Goal: Transaction & Acquisition: Purchase product/service

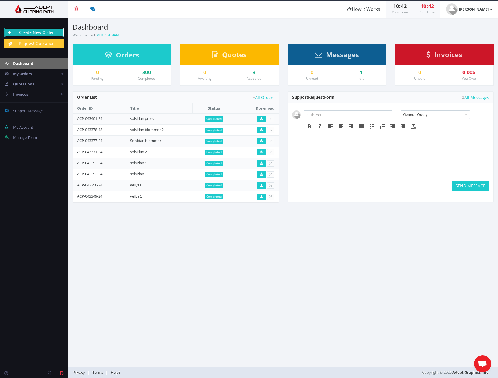
click at [50, 34] on link "Create New Order" at bounding box center [34, 33] width 60 height 10
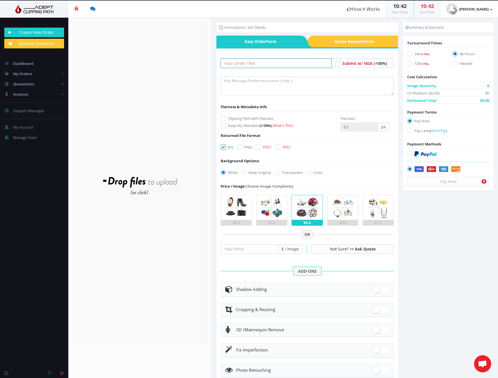
click at [277, 65] on input "text" at bounding box center [276, 63] width 111 height 10
type input "wilys extra e"
click at [253, 174] on label "Keep Original" at bounding box center [256, 173] width 30 height 6
click at [246, 174] on input "Keep Original" at bounding box center [245, 173] width 4 height 4
radio input "true"
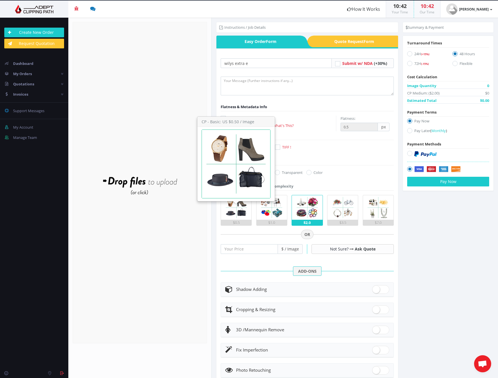
click at [243, 213] on img at bounding box center [236, 207] width 24 height 24
click at [0, 0] on input "$0.5" at bounding box center [0, 0] width 0 height 0
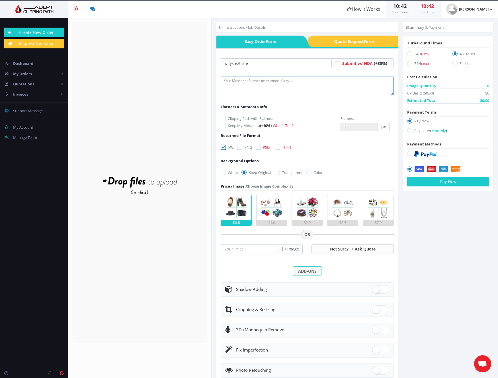
click at [353, 90] on textarea at bounding box center [307, 86] width 173 height 19
type textarea "key"
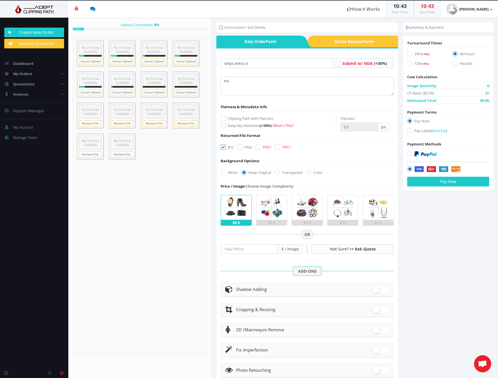
click at [409, 54] on icon at bounding box center [409, 53] width 5 height 5
click at [409, 54] on input "24H (+15%)" at bounding box center [410, 54] width 4 height 4
radio input "true"
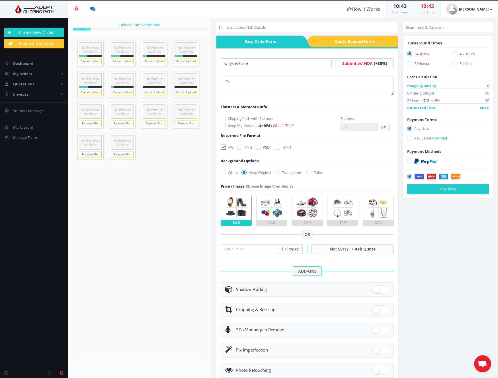
click at [255, 151] on div "JPG PNG PSD ! TIFF !" at bounding box center [257, 148] width 82 height 8
click at [259, 145] on icon at bounding box center [258, 147] width 5 height 5
click at [259, 145] on input "PSD !" at bounding box center [259, 147] width 4 height 4
checkbox input "true"
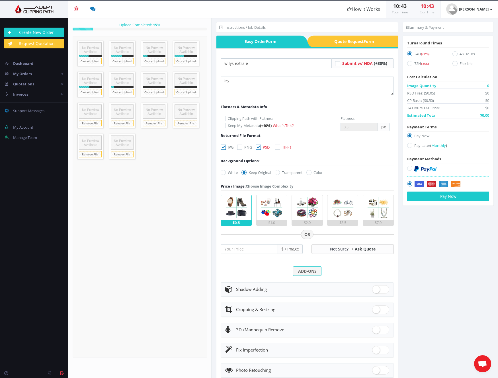
click at [223, 149] on icon at bounding box center [223, 147] width 5 height 5
click at [223, 149] on input "JPG" at bounding box center [224, 147] width 4 height 4
checkbox input "false"
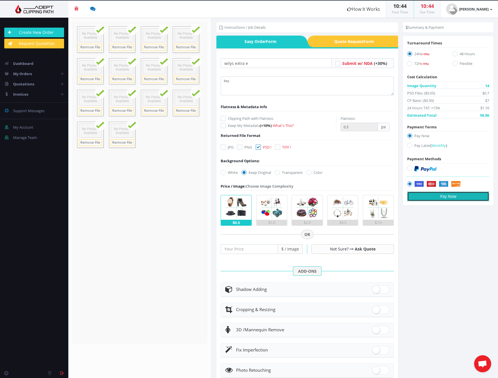
click at [453, 197] on button "Pay Now" at bounding box center [448, 197] width 82 height 10
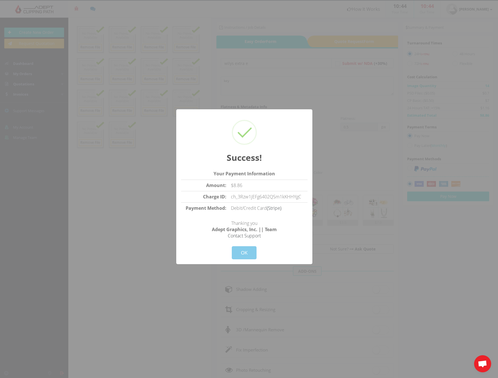
click at [247, 250] on button "OK" at bounding box center [244, 252] width 25 height 13
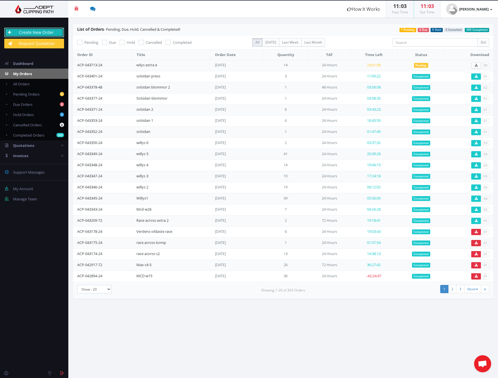
click at [47, 31] on link "Create New Order" at bounding box center [34, 33] width 60 height 10
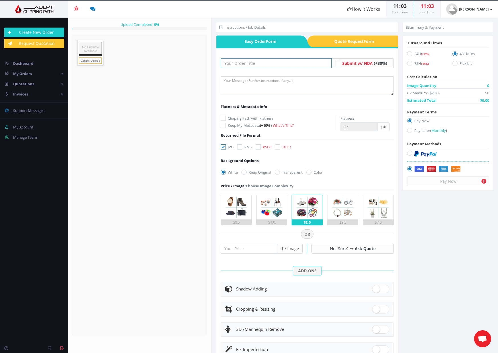
drag, startPoint x: 301, startPoint y: 65, endPoint x: 297, endPoint y: 67, distance: 4.9
click at [299, 65] on input "text" at bounding box center [276, 63] width 111 height 10
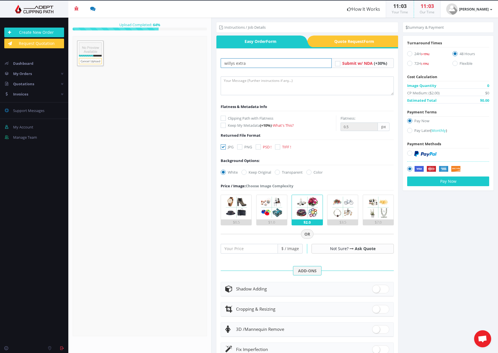
type input "willys extra"
click at [337, 218] on img at bounding box center [342, 207] width 24 height 24
click at [0, 0] on input "$3.5" at bounding box center [0, 0] width 0 height 0
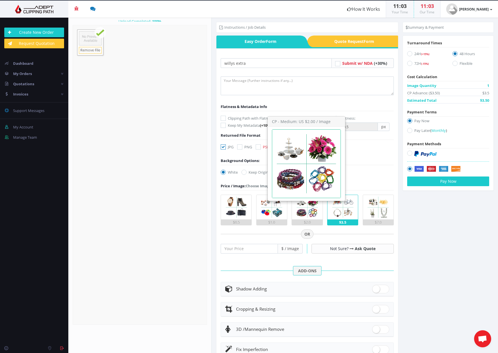
click at [309, 212] on img at bounding box center [307, 207] width 24 height 24
click at [0, 0] on input "$2.0" at bounding box center [0, 0] width 0 height 0
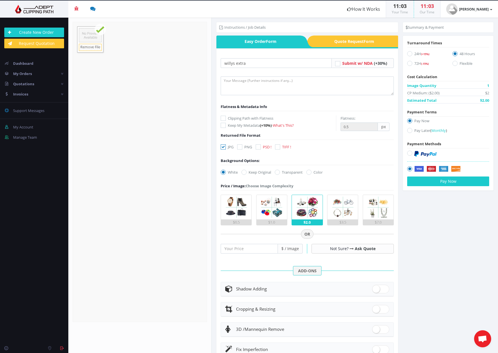
drag, startPoint x: 258, startPoint y: 145, endPoint x: 251, endPoint y: 165, distance: 21.0
click at [258, 146] on icon at bounding box center [258, 147] width 5 height 5
click at [258, 146] on input "PSD !" at bounding box center [259, 147] width 4 height 4
checkbox input "true"
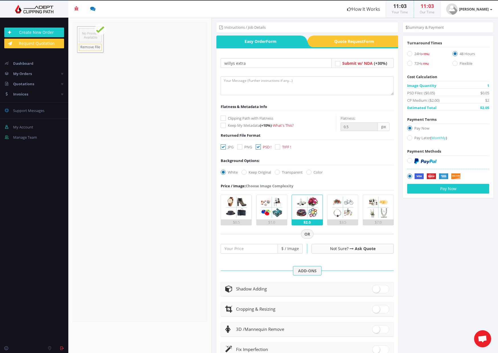
click at [252, 172] on label "Keep Original" at bounding box center [256, 173] width 30 height 6
click at [246, 172] on input "Keep Original" at bounding box center [245, 173] width 4 height 4
radio input "true"
click at [222, 148] on icon at bounding box center [223, 147] width 5 height 5
click at [222, 148] on input "JPG" at bounding box center [224, 147] width 4 height 4
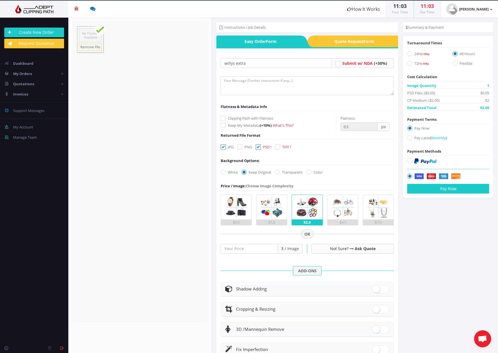
checkbox input "false"
click at [303, 85] on textarea at bounding box center [307, 86] width 173 height 19
type textarea "key"
click at [420, 50] on div "24H (+15%)" at bounding box center [425, 54] width 45 height 10
click at [418, 50] on div "24H (+15%) Details" at bounding box center [425, 54] width 45 height 10
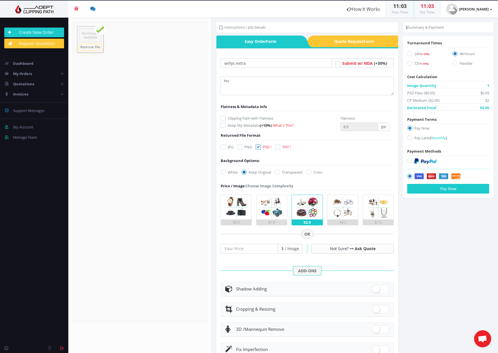
click at [411, 54] on label "24H (+15%)" at bounding box center [425, 55] width 37 height 8
click at [411, 54] on input "24H (+15%)" at bounding box center [410, 54] width 4 height 4
radio input "true"
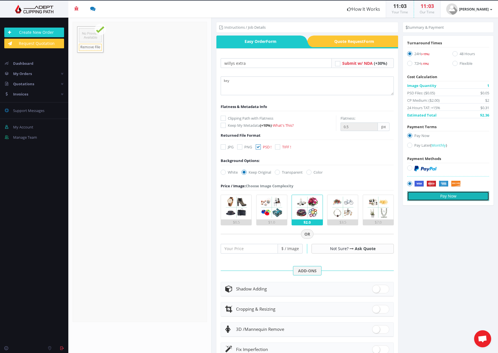
click at [451, 199] on button "Pay Now" at bounding box center [448, 197] width 82 height 10
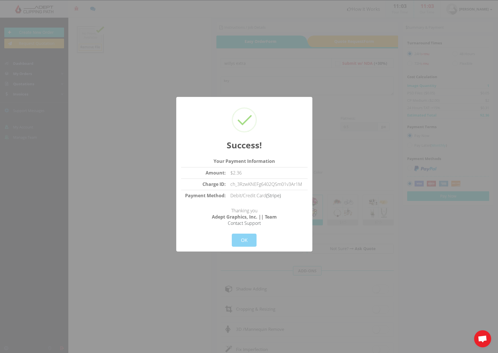
click at [245, 248] on div "Success! Your Payment Information Amount: $2.36 Charge ID: ch_3RzwKNEFg6402QSm0…" at bounding box center [244, 174] width 136 height 155
click at [242, 244] on button "OK" at bounding box center [244, 240] width 25 height 13
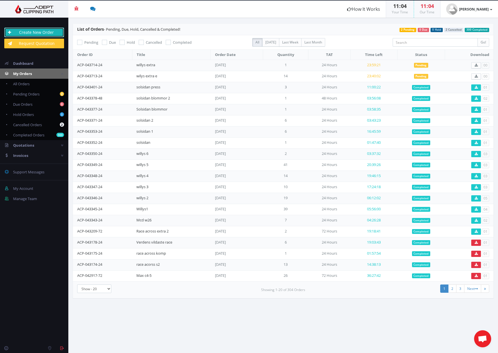
click at [44, 36] on link "Create New Order" at bounding box center [34, 33] width 60 height 10
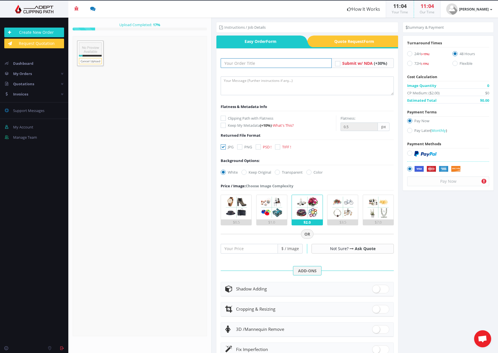
click at [299, 63] on input "text" at bounding box center [276, 63] width 111 height 10
type input "e"
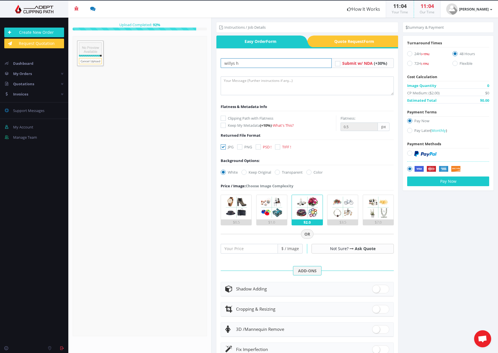
type input "willys h"
click at [343, 89] on textarea at bounding box center [307, 86] width 173 height 19
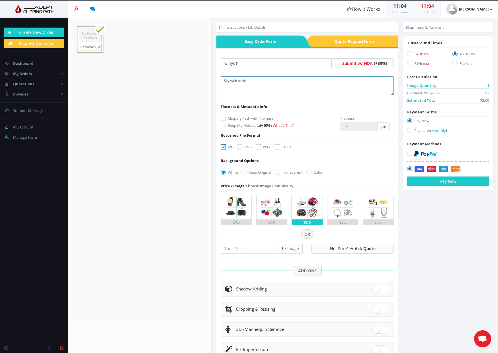
type textarea "Key with paths"
click at [267, 174] on div "White Keep Original Transparent Color #00aabb" at bounding box center [272, 174] width 113 height 8
click at [267, 173] on label "Keep Original" at bounding box center [256, 173] width 30 height 6
click at [246, 173] on input "Keep Original" at bounding box center [245, 173] width 4 height 4
radio input "true"
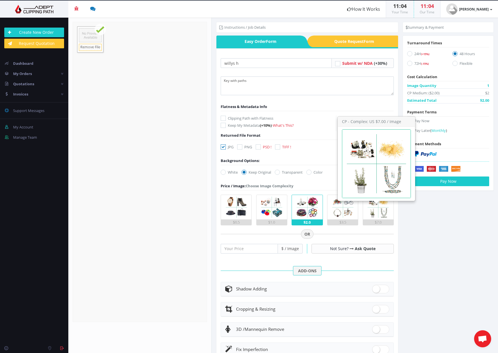
click at [382, 215] on img at bounding box center [378, 207] width 24 height 24
click at [0, 0] on input "$7.0" at bounding box center [0, 0] width 0 height 0
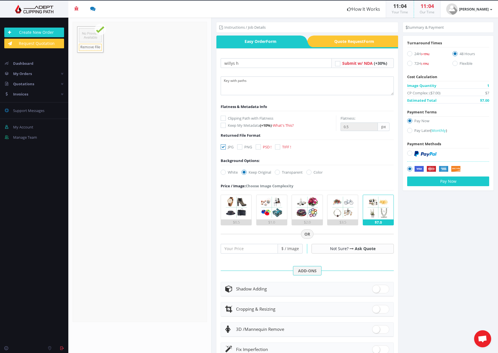
drag, startPoint x: 260, startPoint y: 148, endPoint x: 252, endPoint y: 146, distance: 8.2
click at [260, 147] on icon at bounding box center [258, 147] width 5 height 5
click at [260, 147] on input "PSD !" at bounding box center [259, 147] width 4 height 4
checkbox input "true"
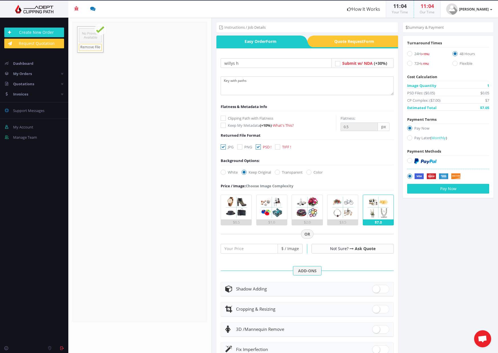
click at [224, 149] on icon at bounding box center [223, 147] width 5 height 5
click at [224, 149] on input "JPG" at bounding box center [224, 147] width 4 height 4
checkbox input "false"
click at [426, 54] on span "(+15%)" at bounding box center [425, 54] width 8 height 4
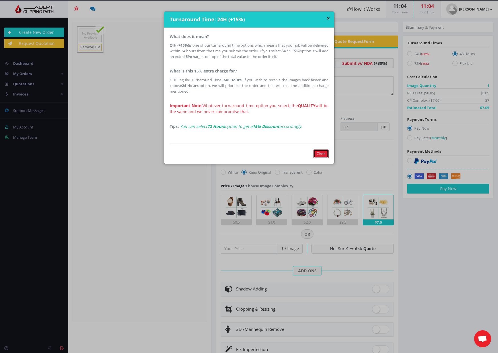
drag, startPoint x: 321, startPoint y: 154, endPoint x: 324, endPoint y: 149, distance: 6.1
click at [322, 153] on button "Close" at bounding box center [320, 154] width 15 height 9
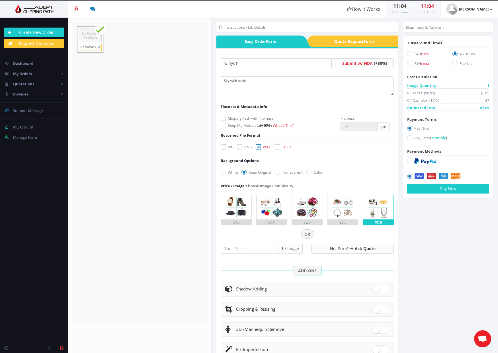
click at [408, 55] on icon at bounding box center [409, 53] width 5 height 5
click at [408, 55] on input "24H (+15%)" at bounding box center [410, 54] width 4 height 4
radio input "true"
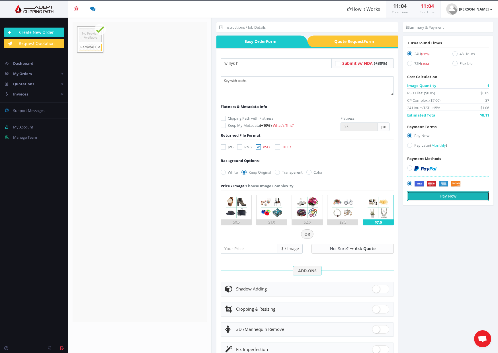
click at [465, 196] on button "Pay Now" at bounding box center [448, 197] width 82 height 10
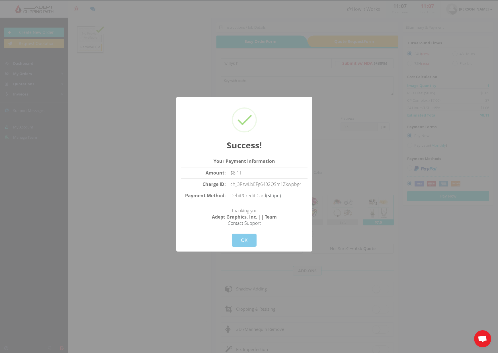
click at [250, 238] on button "OK" at bounding box center [244, 240] width 25 height 13
